Goal: Task Accomplishment & Management: Use online tool/utility

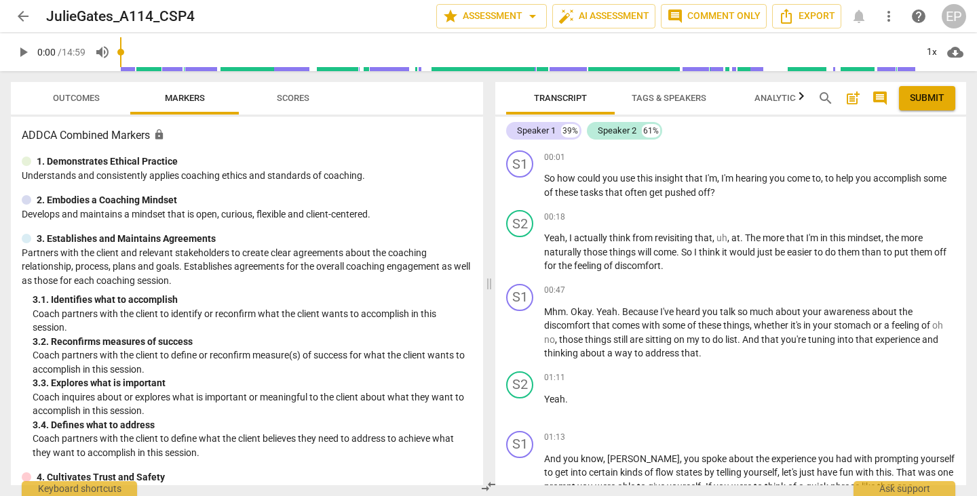
click at [21, 14] on span "arrow_back" at bounding box center [23, 16] width 16 height 16
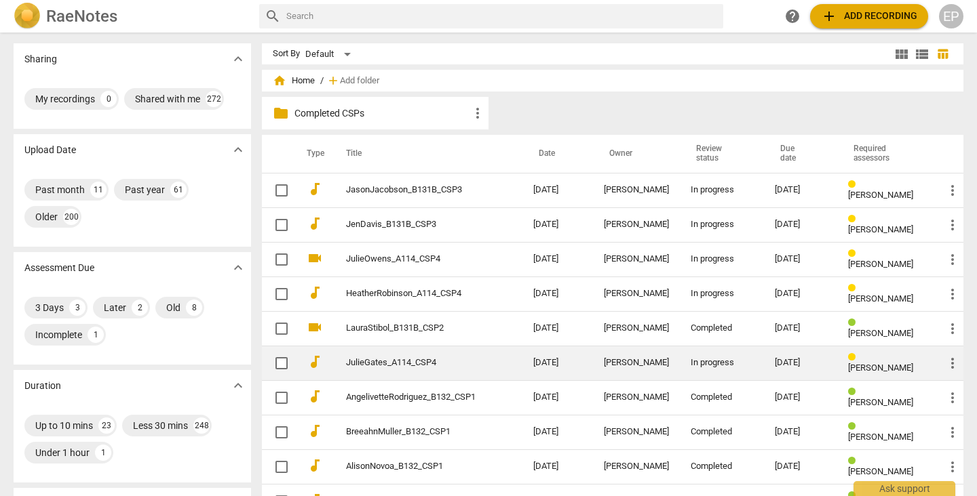
click at [609, 360] on div "[PERSON_NAME]" at bounding box center [636, 363] width 65 height 10
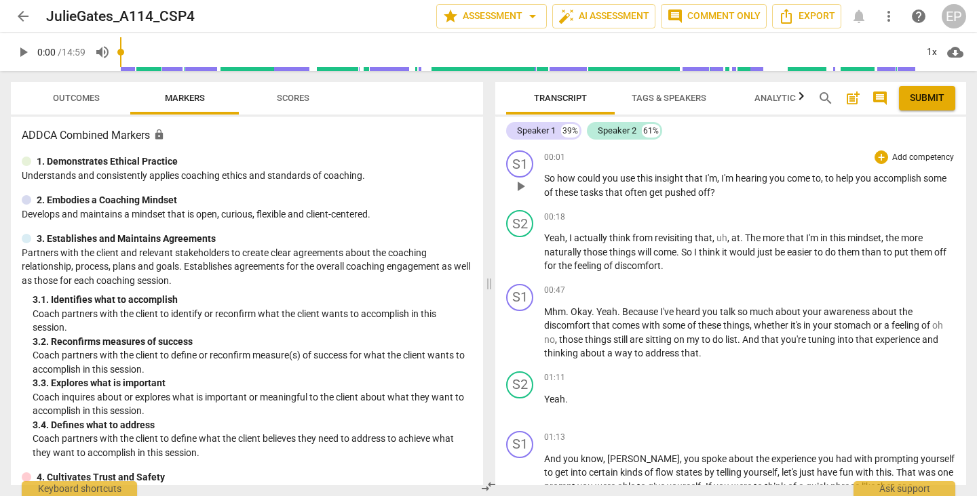
click at [520, 186] on span "play_arrow" at bounding box center [520, 186] width 16 height 16
click at [520, 182] on span "pause" at bounding box center [520, 186] width 16 height 16
type input "18"
